Goal: Information Seeking & Learning: Learn about a topic

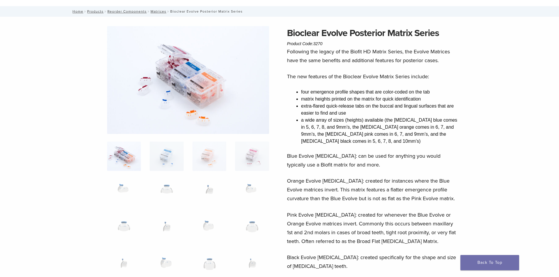
scroll to position [59, 0]
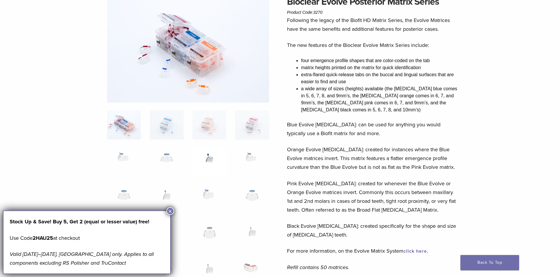
click at [205, 172] on img at bounding box center [209, 161] width 34 height 29
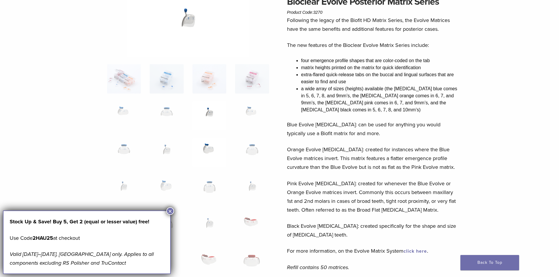
click at [206, 162] on img at bounding box center [209, 152] width 34 height 29
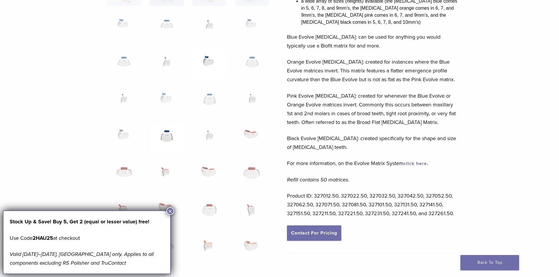
scroll to position [147, 0]
click at [168, 169] on img at bounding box center [167, 175] width 34 height 29
click at [165, 172] on img at bounding box center [167, 175] width 34 height 29
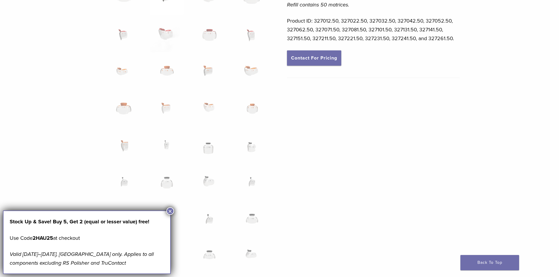
scroll to position [323, 0]
click at [217, 171] on img at bounding box center [209, 184] width 34 height 29
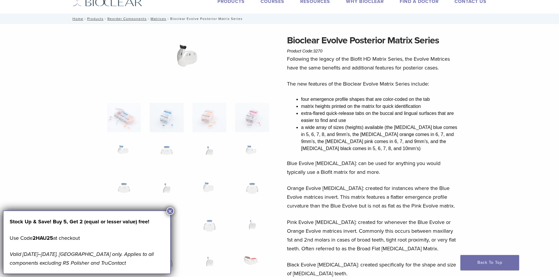
scroll to position [59, 0]
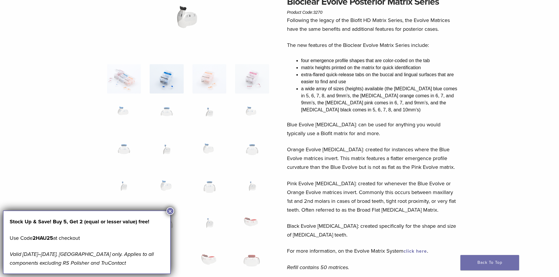
click at [166, 83] on img at bounding box center [167, 78] width 34 height 29
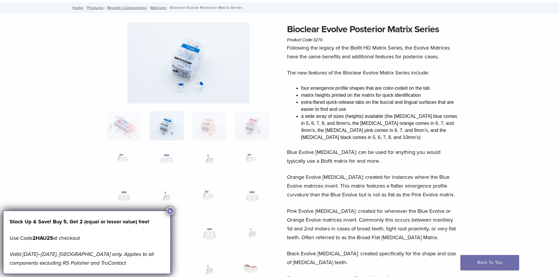
scroll to position [0, 0]
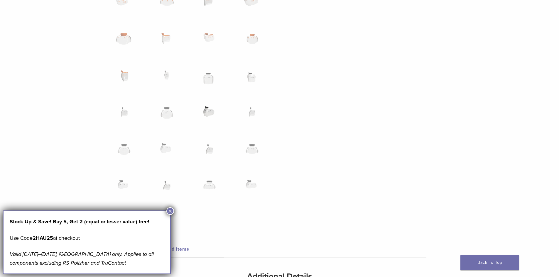
click at [207, 116] on img at bounding box center [209, 115] width 34 height 29
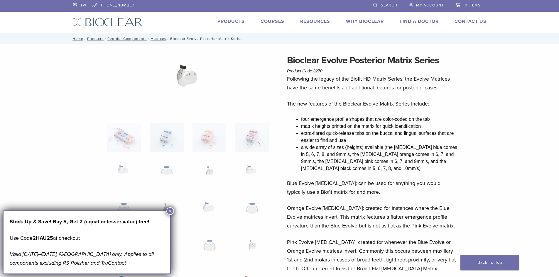
click at [254, 166] on img at bounding box center [252, 174] width 34 height 29
click at [247, 138] on img at bounding box center [252, 137] width 34 height 29
